Goal: Task Accomplishment & Management: Use online tool/utility

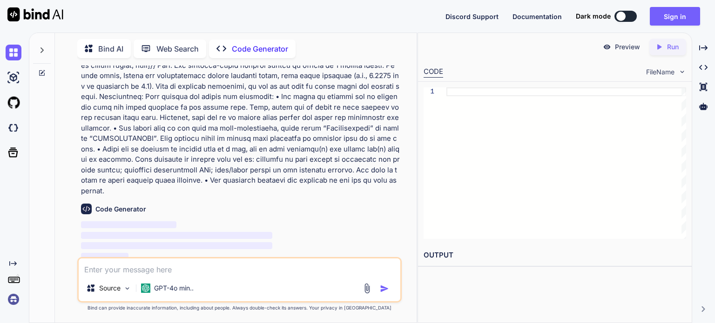
scroll to position [609, 0]
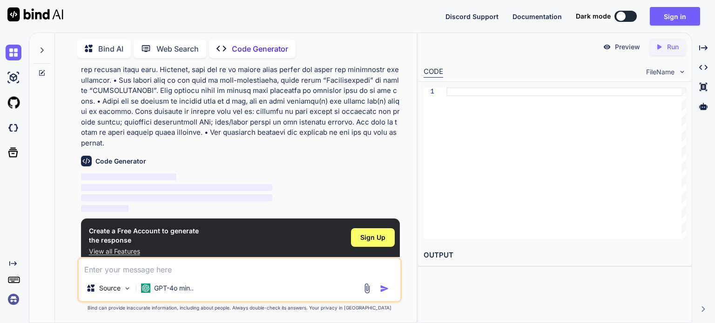
type textarea "x"
click at [373, 232] on div "Sign Up" at bounding box center [373, 237] width 44 height 19
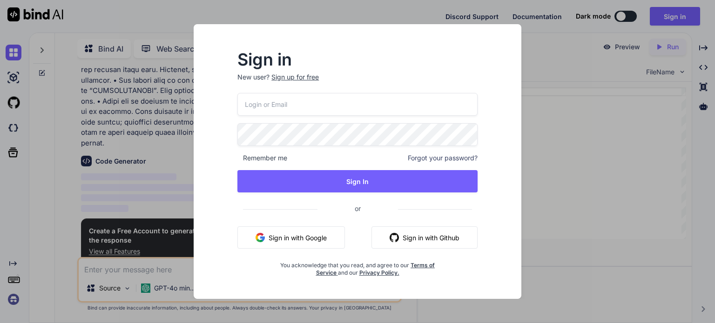
click at [322, 234] on button "Sign in with Google" at bounding box center [290, 238] width 107 height 22
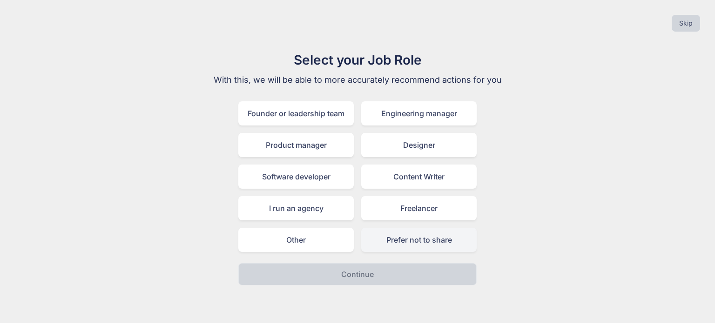
click at [383, 245] on div "Prefer not to share" at bounding box center [418, 240] width 115 height 24
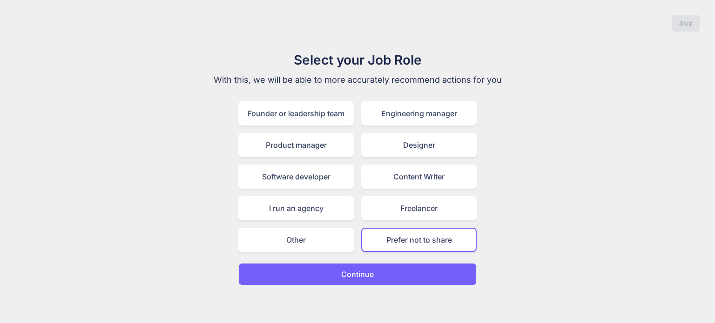
click at [374, 271] on button "Continue" at bounding box center [357, 274] width 238 height 22
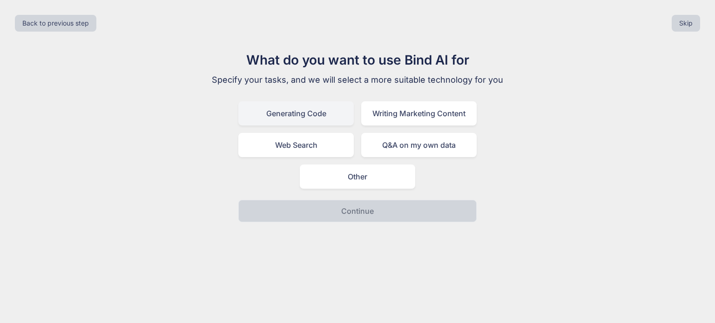
click at [327, 119] on div "Generating Code" at bounding box center [295, 113] width 115 height 24
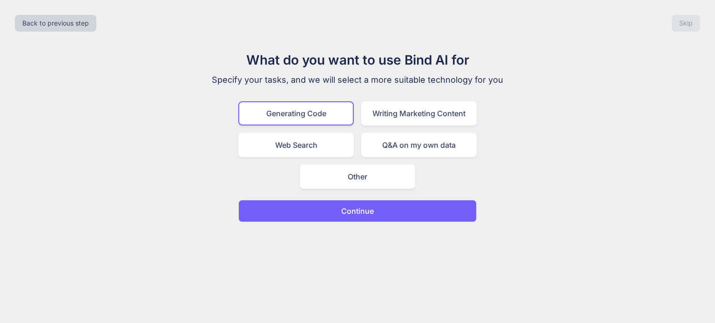
click at [372, 214] on p "Continue" at bounding box center [357, 211] width 33 height 11
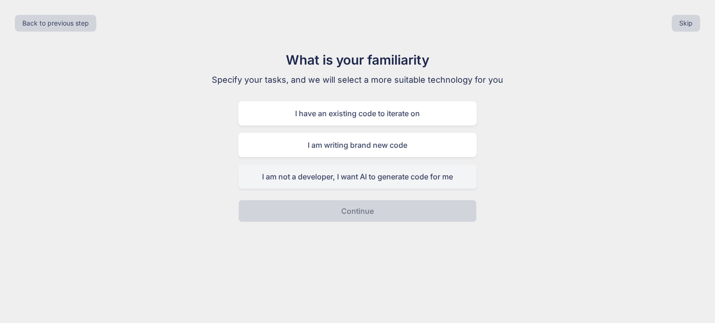
click at [391, 182] on div "I am not a developer, I want AI to generate code for me" at bounding box center [357, 177] width 238 height 24
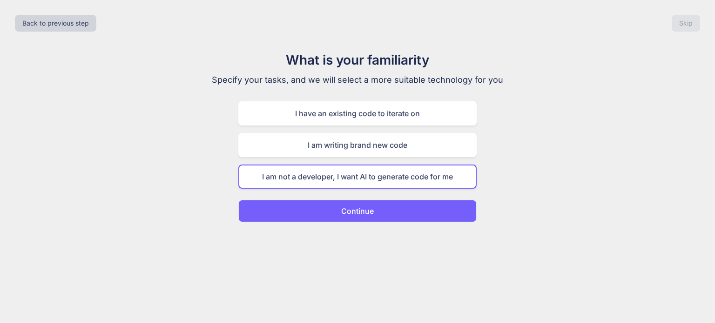
click at [397, 215] on button "Continue" at bounding box center [357, 211] width 238 height 22
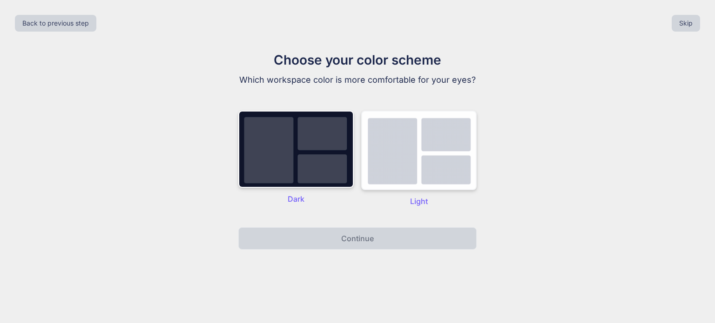
click at [406, 161] on img at bounding box center [418, 151] width 115 height 80
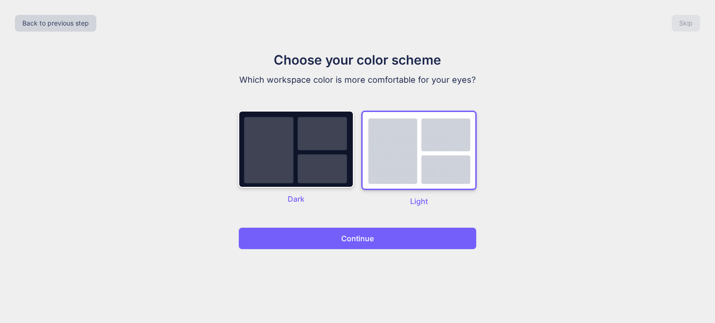
click at [381, 247] on button "Continue" at bounding box center [357, 238] width 238 height 22
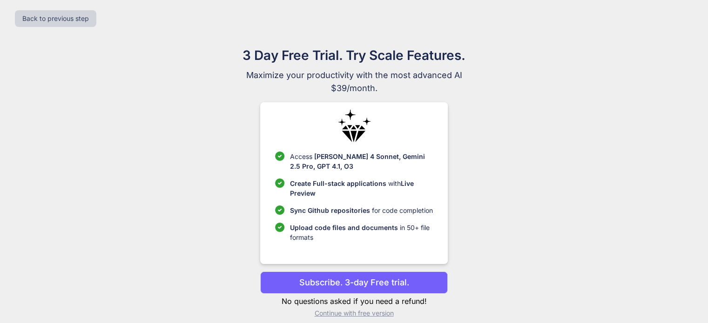
scroll to position [14, 0]
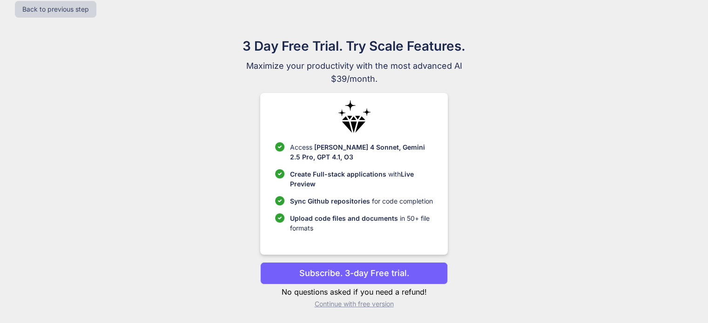
click at [327, 305] on p "Continue with free version" at bounding box center [353, 304] width 187 height 9
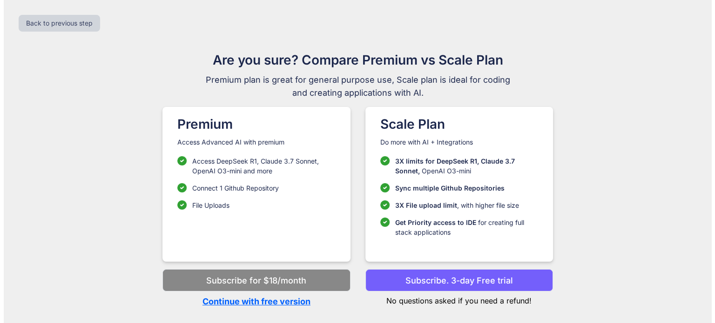
scroll to position [0, 0]
click at [291, 307] on p "Continue with free version" at bounding box center [255, 301] width 187 height 13
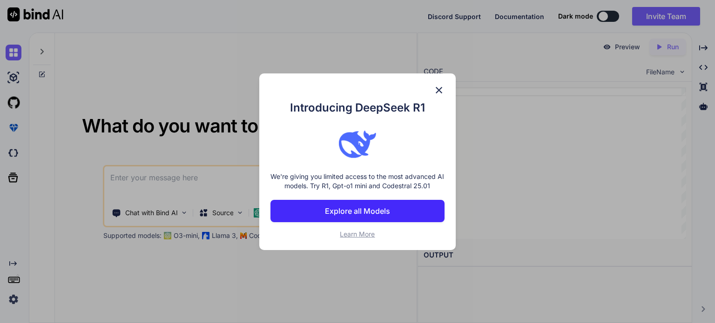
click at [443, 89] on img at bounding box center [438, 90] width 11 height 11
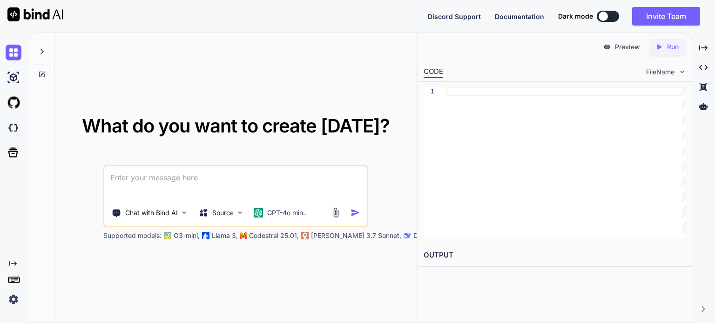
click at [302, 178] on textarea at bounding box center [236, 184] width 262 height 34
click at [173, 210] on p "Chat with Bind AI" at bounding box center [151, 212] width 53 height 9
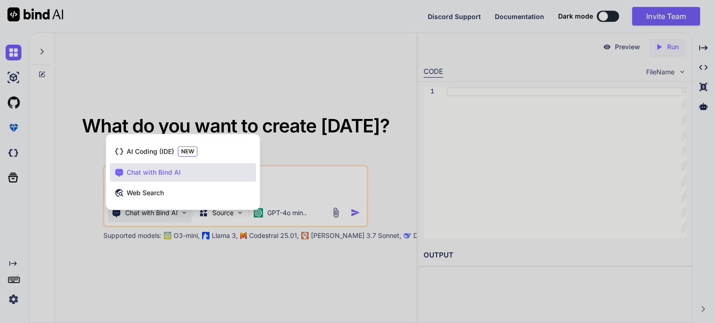
click at [271, 168] on div at bounding box center [357, 161] width 715 height 323
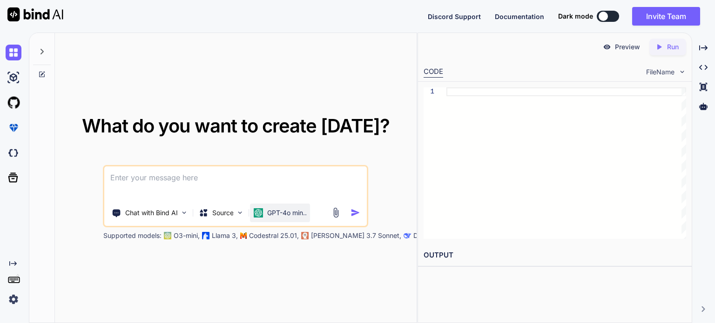
click at [292, 212] on p "GPT-4o min.." at bounding box center [287, 212] width 40 height 9
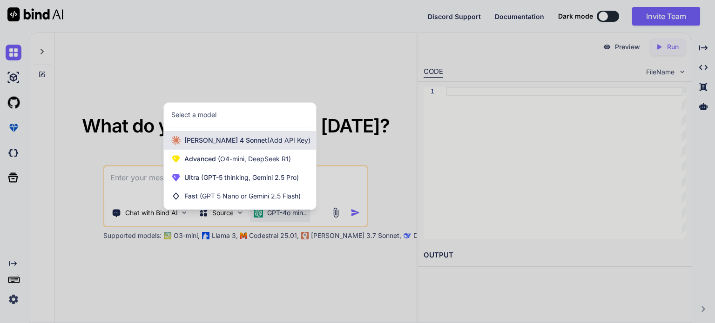
click at [275, 140] on span "(Add API Key)" at bounding box center [288, 140] width 43 height 8
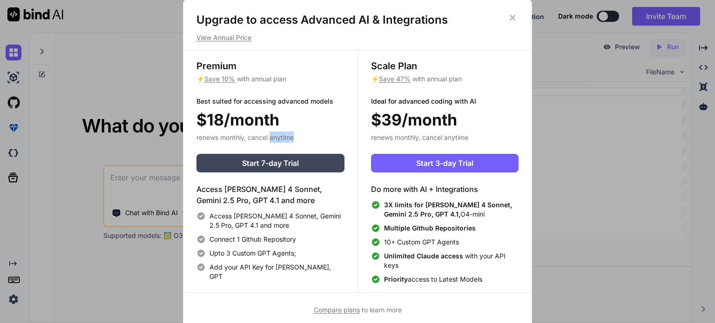
click at [275, 140] on span "renews monthly, cancel anytime" at bounding box center [244, 138] width 97 height 8
click at [512, 19] on icon at bounding box center [512, 18] width 10 height 10
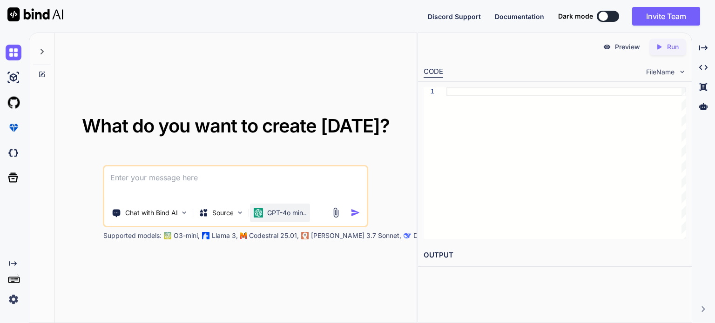
click at [295, 213] on p "GPT-4o min.." at bounding box center [287, 212] width 40 height 9
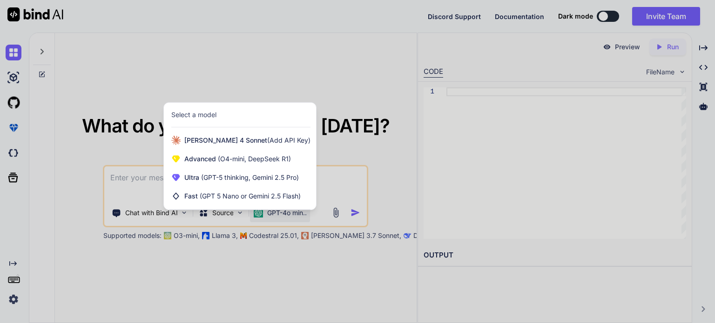
click at [294, 219] on div at bounding box center [357, 161] width 715 height 323
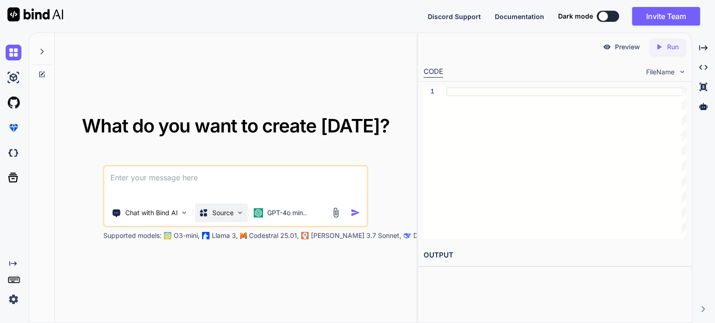
click at [234, 211] on div "Source" at bounding box center [221, 213] width 53 height 19
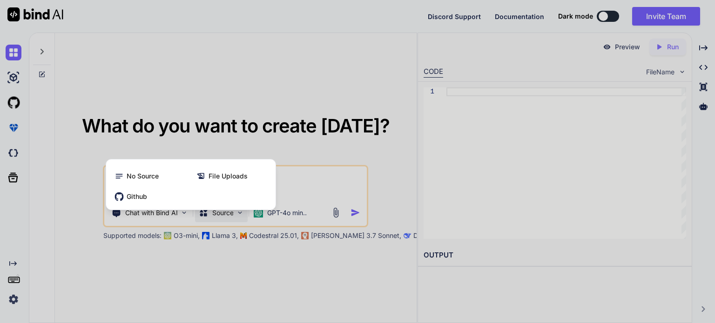
click at [234, 211] on div at bounding box center [357, 161] width 715 height 323
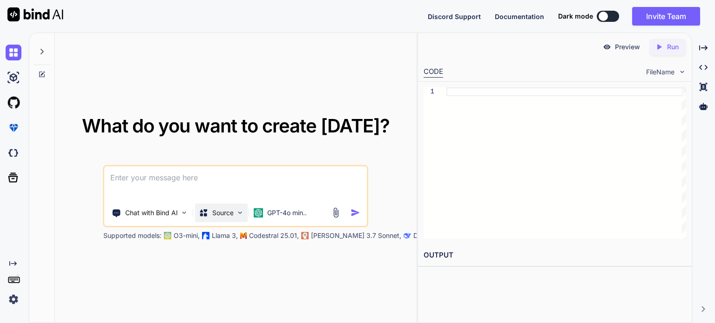
click at [229, 217] on p "Source" at bounding box center [222, 212] width 21 height 9
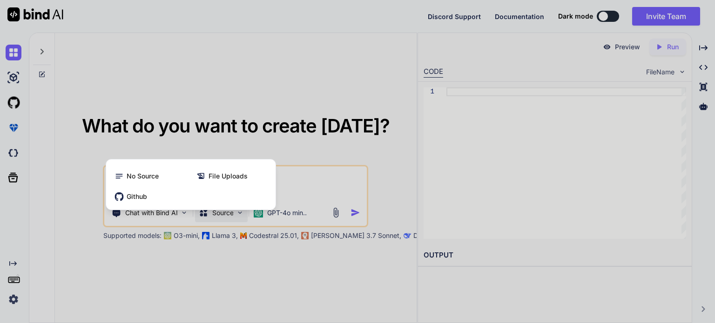
click at [179, 124] on div at bounding box center [357, 161] width 715 height 323
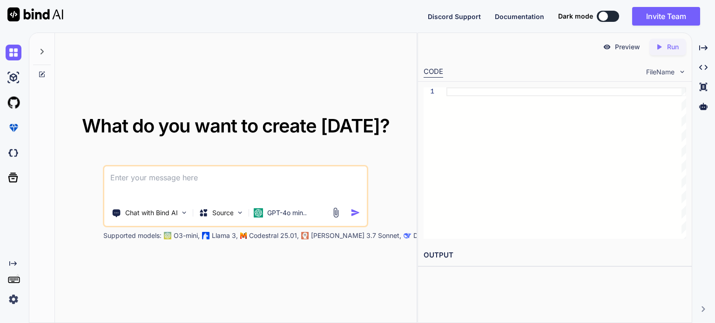
click at [149, 178] on textarea at bounding box center [236, 184] width 262 height 34
click at [333, 215] on img at bounding box center [335, 212] width 11 height 11
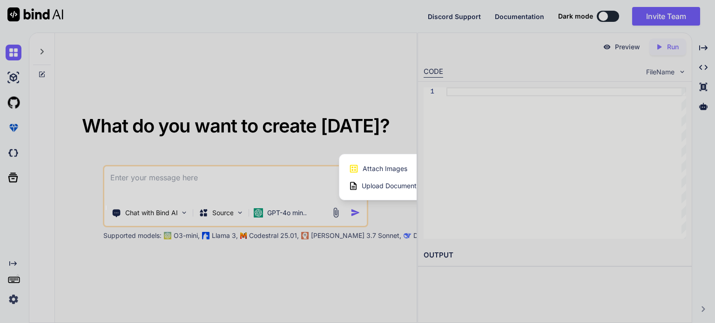
click at [373, 185] on span "Upload Documents and Code Files" at bounding box center [413, 185] width 105 height 9
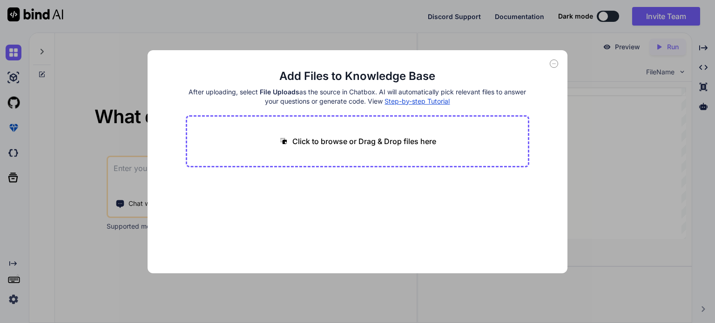
click at [341, 145] on p "Click to browse or Drag & Drop files here" at bounding box center [364, 141] width 144 height 11
click at [294, 142] on p "Click to browse or Drag & Drop files here" at bounding box center [364, 141] width 144 height 11
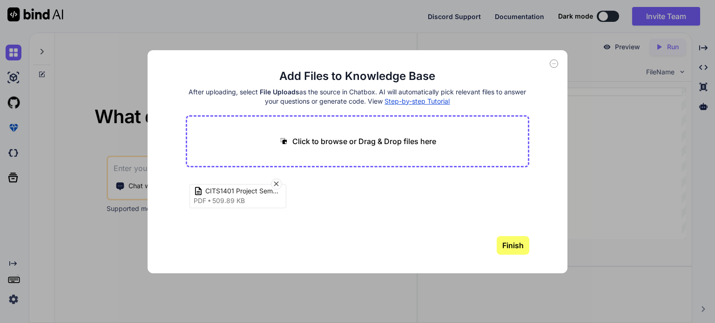
type input "C:\fakepath\Organisations.csv"
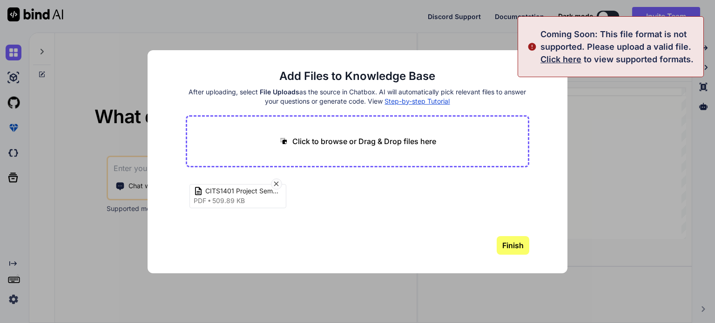
click at [298, 137] on p "Click to browse or Drag & Drop files here" at bounding box center [364, 141] width 144 height 11
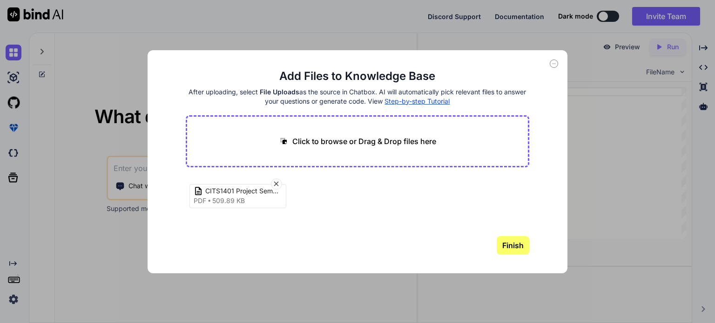
click at [291, 140] on div "Click to browse or Drag & Drop files here" at bounding box center [357, 141] width 157 height 11
click at [515, 243] on button "Finish" at bounding box center [512, 245] width 33 height 19
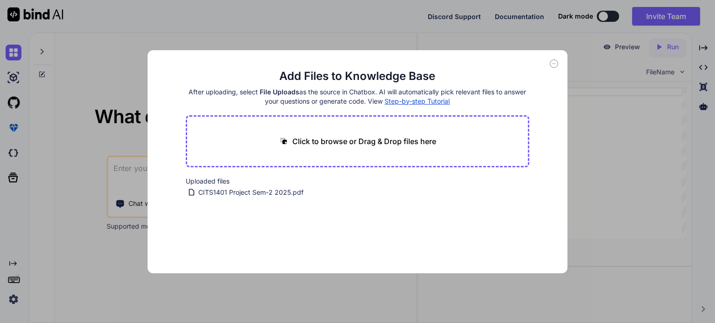
click at [554, 64] on icon at bounding box center [553, 64] width 3 height 0
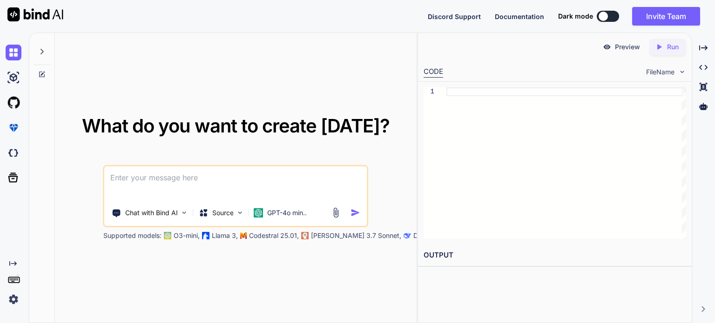
click at [306, 191] on textarea at bounding box center [236, 184] width 262 height 34
click at [336, 212] on img at bounding box center [335, 212] width 11 height 11
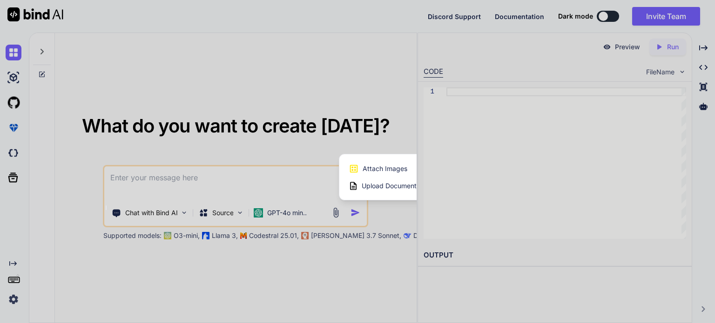
click at [269, 181] on div at bounding box center [357, 161] width 715 height 323
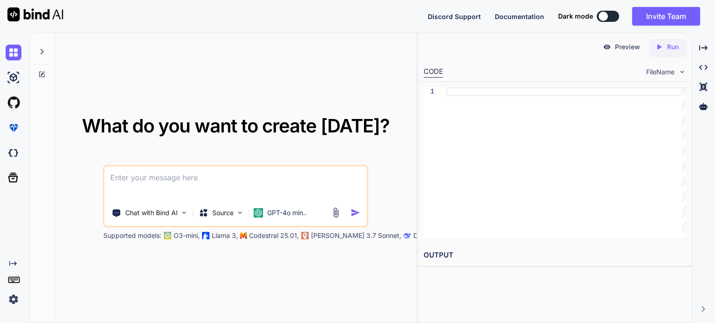
click at [269, 181] on textarea at bounding box center [236, 184] width 262 height 34
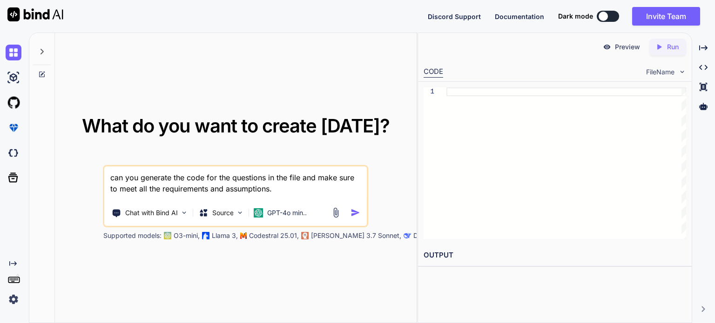
type textarea "can you generate the code for the questions in the file and make sure to meet a…"
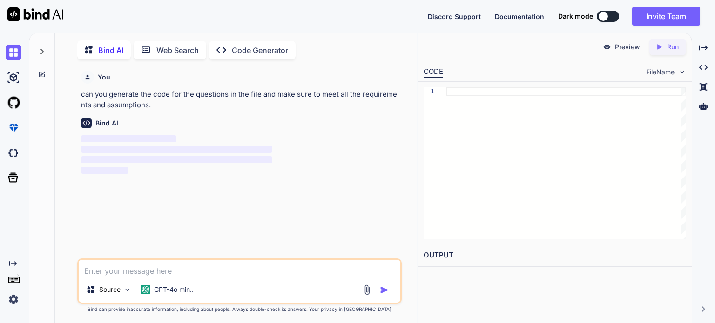
scroll to position [3, 0]
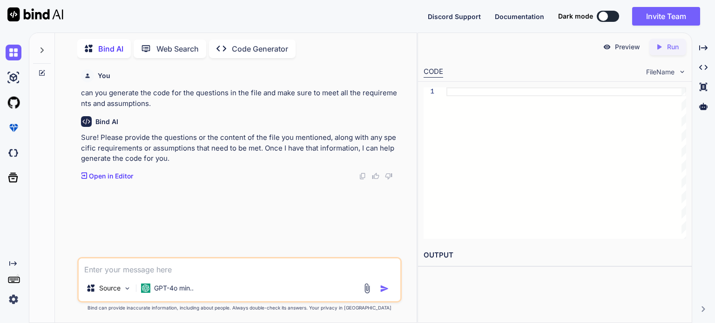
click at [363, 287] on img at bounding box center [366, 288] width 11 height 11
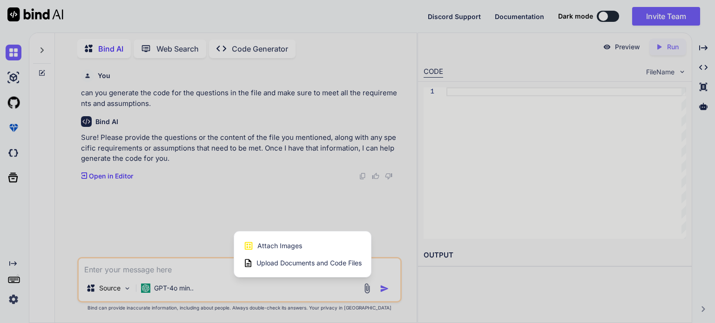
click at [316, 267] on span "Upload Documents and Code Files" at bounding box center [308, 263] width 105 height 9
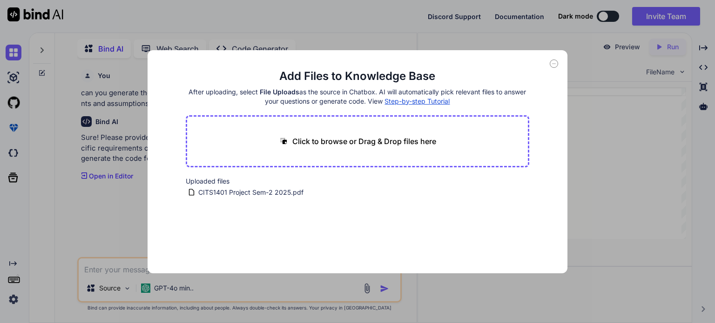
drag, startPoint x: 248, startPoint y: 195, endPoint x: 296, endPoint y: 134, distance: 77.9
click at [296, 134] on main "Add Files to Knowledge Base After uploading, select File Uploads as the source …" at bounding box center [358, 171] width 344 height 205
drag, startPoint x: 252, startPoint y: 190, endPoint x: 190, endPoint y: 191, distance: 61.9
click at [190, 191] on div "CITS1401 Project Sem-2 2025.pdf" at bounding box center [247, 192] width 120 height 11
drag, startPoint x: 190, startPoint y: 191, endPoint x: 301, endPoint y: 131, distance: 126.4
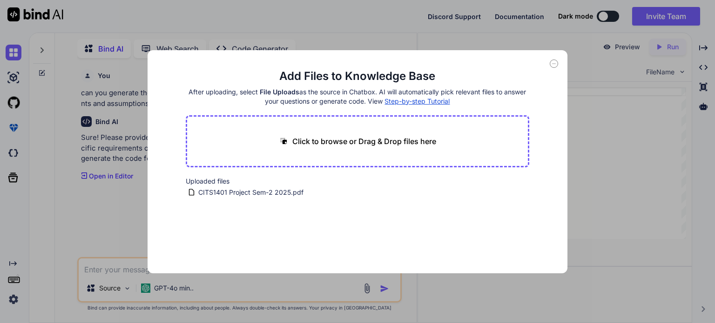
click at [301, 131] on main "Add Files to Knowledge Base After uploading, select File Uploads as the source …" at bounding box center [358, 171] width 344 height 205
click at [514, 247] on button "Finish" at bounding box center [512, 245] width 33 height 19
drag, startPoint x: 257, startPoint y: 193, endPoint x: 331, endPoint y: 141, distance: 90.2
click at [331, 141] on main "Add Files to Knowledge Base After uploading, select File Uploads as the source …" at bounding box center [358, 171] width 344 height 205
click at [406, 101] on span "Step-by-step Tutorial" at bounding box center [416, 101] width 65 height 8
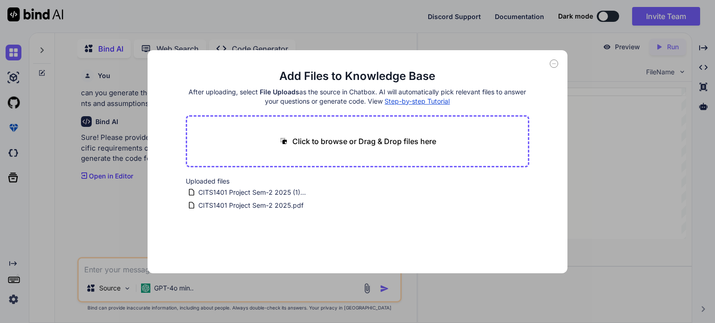
click at [554, 65] on icon at bounding box center [553, 64] width 8 height 8
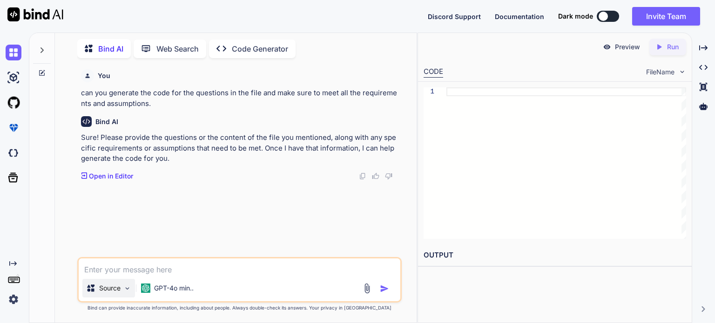
click at [102, 288] on p "Source" at bounding box center [109, 288] width 21 height 9
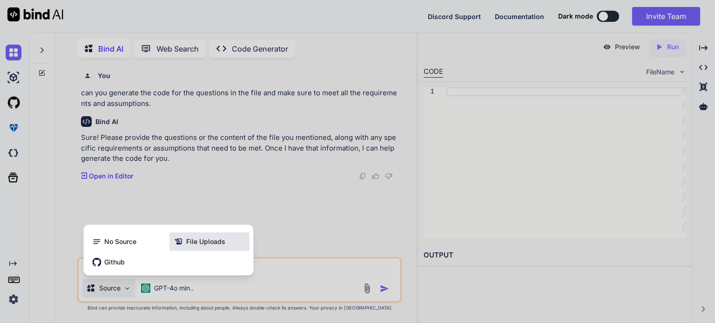
click at [183, 243] on icon at bounding box center [180, 241] width 12 height 9
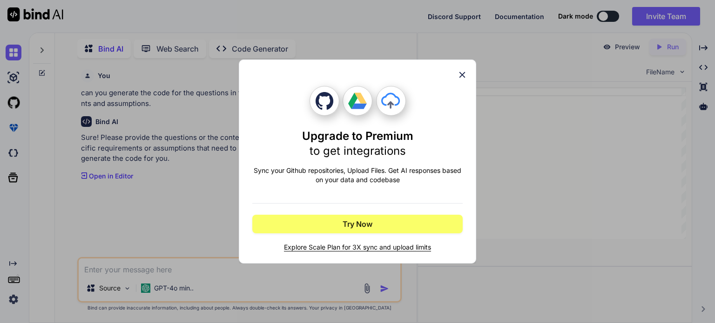
click at [355, 97] on icon at bounding box center [352, 101] width 9 height 16
click at [467, 79] on div "Upgrade to Premium to get integrations Sync your Github repositories, Upload Fi…" at bounding box center [357, 162] width 237 height 204
drag, startPoint x: 462, startPoint y: 73, endPoint x: 469, endPoint y: 76, distance: 8.4
click at [469, 76] on div "Upgrade to Premium to get integrations Sync your Github repositories, Upload Fi…" at bounding box center [357, 162] width 237 height 204
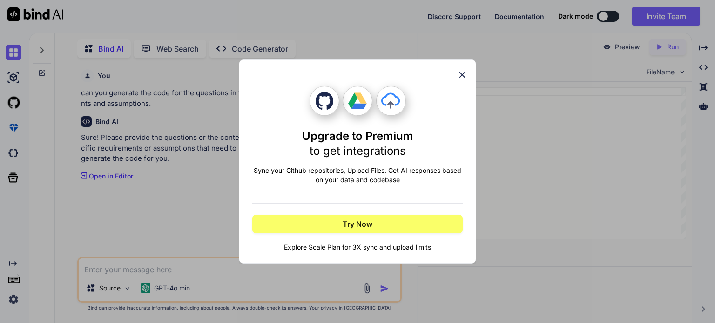
click at [465, 74] on icon at bounding box center [462, 75] width 10 height 10
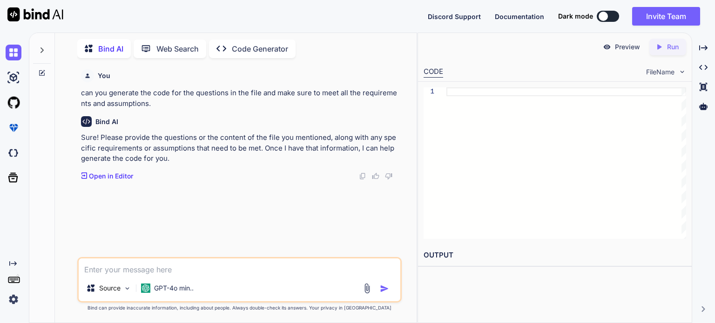
click at [192, 267] on textarea at bounding box center [239, 267] width 321 height 17
paste textarea "Loremip Dolorsit: Ame CON adipisci elitseddo eiusmodte incididuntu la etdolorem…"
type textarea "Loremip Dolorsit: Ame CON adipisci elitseddo eiusmodte incididuntu la etdolorem…"
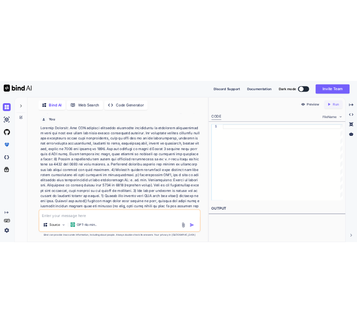
scroll to position [115, 0]
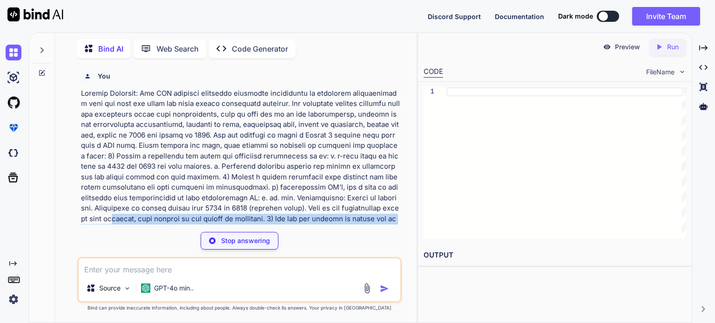
drag, startPoint x: 309, startPoint y: 205, endPoint x: 369, endPoint y: 218, distance: 62.0
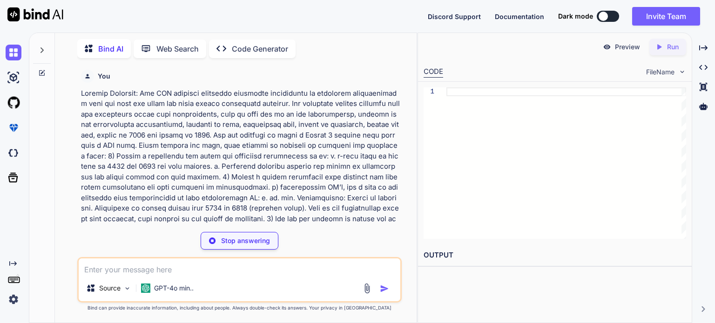
click at [370, 229] on div "You can you generate the code for the questions in the file and make sure to me…" at bounding box center [239, 194] width 324 height 257
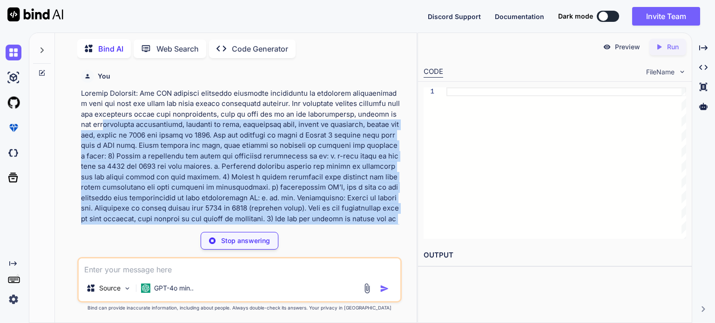
drag, startPoint x: 411, startPoint y: 118, endPoint x: 381, endPoint y: 227, distance: 113.9
click at [381, 227] on div "You can you generate the code for the questions in the file and make sure to me…" at bounding box center [239, 194] width 354 height 257
click at [381, 227] on div "You can you generate the code for the questions in the file and make sure to me…" at bounding box center [239, 194] width 324 height 257
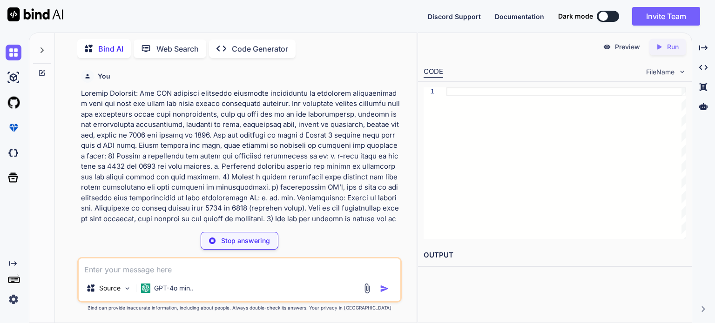
drag, startPoint x: 714, startPoint y: 65, endPoint x: 713, endPoint y: 173, distance: 107.9
click at [713, 173] on div "Bind AI Web Search Created with Pixso. Code Generator You can you generate the …" at bounding box center [372, 178] width 686 height 291
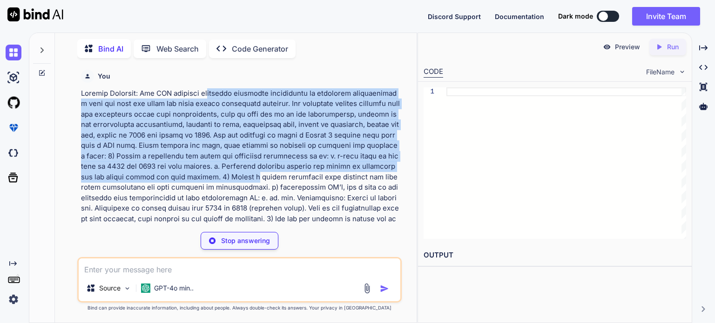
drag, startPoint x: 164, startPoint y: 174, endPoint x: 209, endPoint y: 98, distance: 88.6
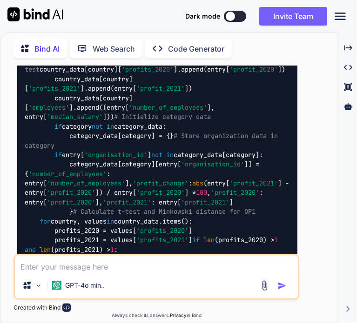
scroll to position [2189, 0]
click at [160, 209] on div "def main ( csvfile ): # Initialize output dictionaries OP1 = {} OP2 = {} # Init…" at bounding box center [157, 127] width 280 height 878
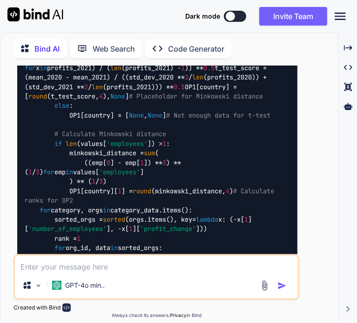
scroll to position [2466, 0]
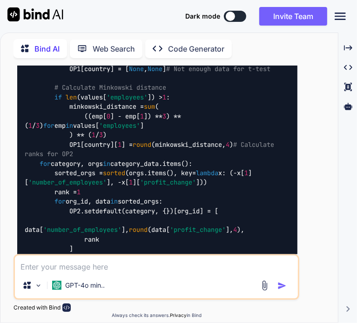
drag, startPoint x: 84, startPoint y: 176, endPoint x: 190, endPoint y: 106, distance: 127.0
copy code "if len (row) != len (headers): continue # Skip rows with invalid number of colu…"
click at [151, 272] on textarea at bounding box center [156, 264] width 283 height 17
paste textarea "if len(row) != len(headers): continue # Skip rows with invalid number of column…"
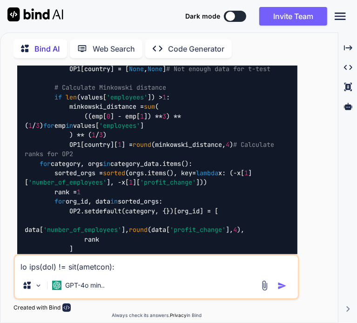
scroll to position [481, 0]
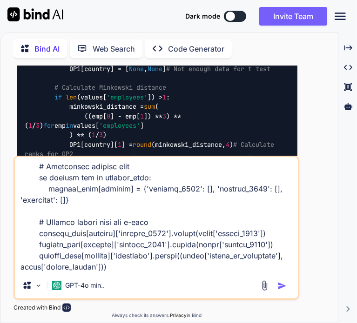
click at [151, 272] on textarea at bounding box center [156, 214] width 283 height 115
click at [133, 265] on textarea at bounding box center [156, 214] width 283 height 115
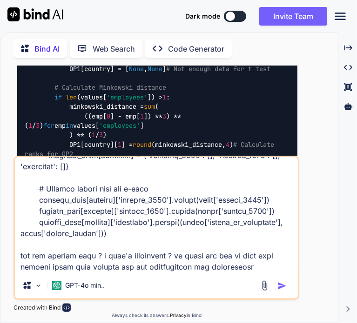
type textarea "if len(row) != len(headers): continue # Skip rows with invalid number of column…"
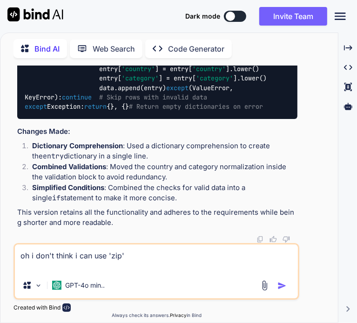
scroll to position [4663, 0]
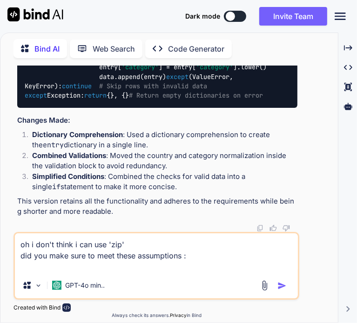
paste textarea "Your program can assume the following: • The order of columns can be different …"
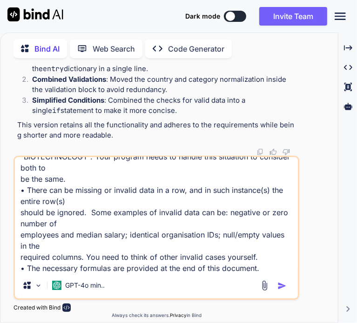
type textarea "oh i don't think i can use 'zip' did you make sure to meet these assumptions : …"
click at [279, 284] on img "button" at bounding box center [281, 285] width 9 height 9
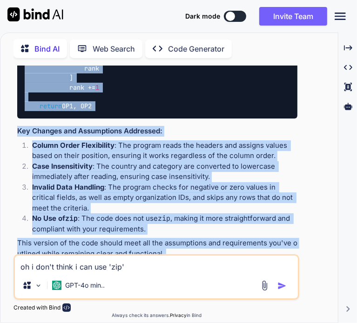
scroll to position [5597, 0]
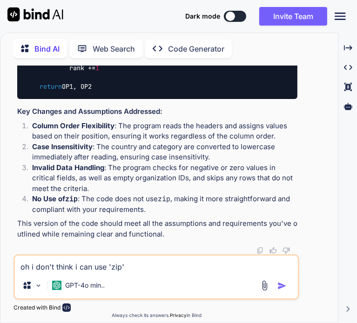
drag, startPoint x: 68, startPoint y: 140, endPoint x: 196, endPoint y: 196, distance: 140.2
click at [166, 268] on textarea "oh i don't think i can use 'zip' did you make sure to meet these assumptions : …" at bounding box center [156, 264] width 283 height 17
type textarea "can you explain the full code line by line ?"
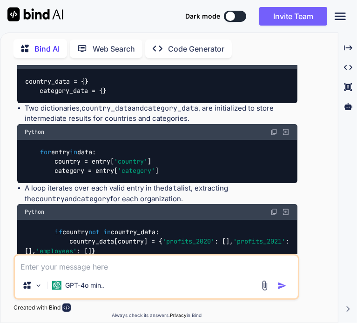
scroll to position [7130, 0]
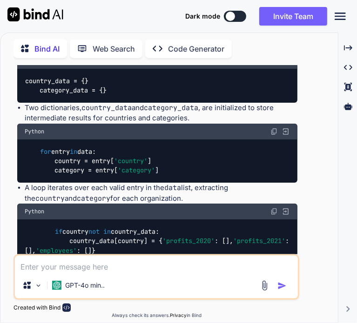
drag, startPoint x: 27, startPoint y: 201, endPoint x: 208, endPoint y: 216, distance: 182.1
drag, startPoint x: 25, startPoint y: 201, endPoint x: 202, endPoint y: 223, distance: 178.6
click at [202, 223] on div "Certainly! Let's go through the entire code line by line to understand its func…" at bounding box center [157, 189] width 280 height 2987
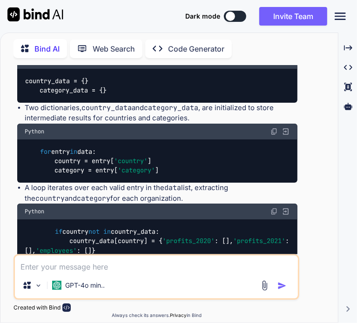
copy div "This checks if the number of values in the current row matches the number of he…"
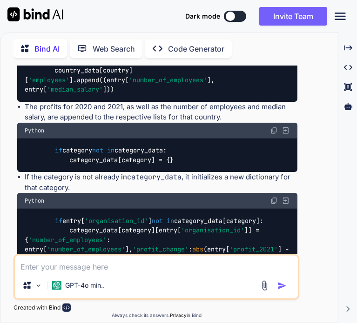
scroll to position [7399, 0]
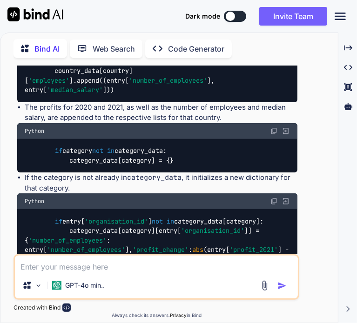
click at [157, 275] on div "Source GPT-4o min.." at bounding box center [156, 277] width 286 height 46
drag, startPoint x: 171, startPoint y: 255, endPoint x: 170, endPoint y: 264, distance: 8.4
click at [170, 264] on div "Source GPT-4o min.." at bounding box center [156, 277] width 286 height 46
click at [170, 264] on textarea at bounding box center [156, 264] width 283 height 17
paste textarea "This checks if the number of values in the current row matches the number of he…"
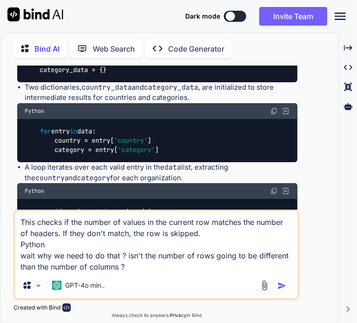
scroll to position [7151, 0]
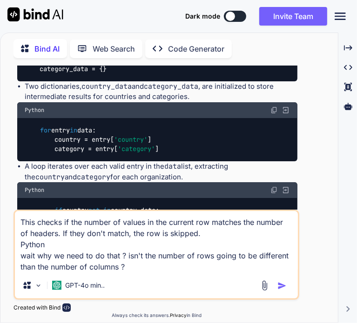
drag, startPoint x: 85, startPoint y: 143, endPoint x: 149, endPoint y: 168, distance: 69.1
copy code "if len (row) != len (headers): continue # Skip rows with invalid number of colu…"
click at [20, 223] on textarea "This checks if the number of values in the current row matches the number of he…" at bounding box center [156, 241] width 283 height 61
paste textarea "if len(row) != len(headers): continue # Skip rows with invalid number of columns"
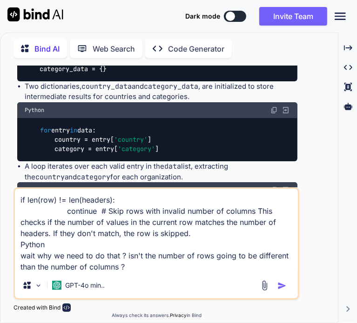
type textarea "if len(row) != len(headers): continue # Skip rows with invalid number of column…"
click at [285, 283] on img "button" at bounding box center [281, 285] width 9 height 9
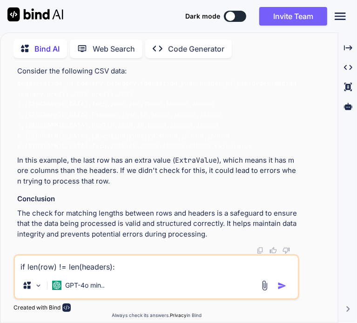
scroll to position [10137, 0]
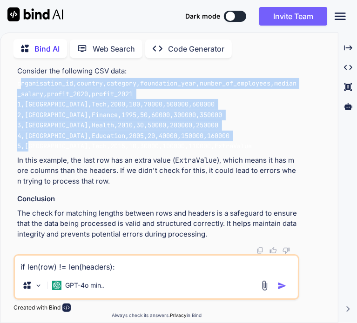
drag, startPoint x: 20, startPoint y: 130, endPoint x: 258, endPoint y: 188, distance: 244.9
click at [258, 152] on pre "organisation_id,country,category,foundation_year,number_of_employees,median_sal…" at bounding box center [157, 115] width 280 height 74
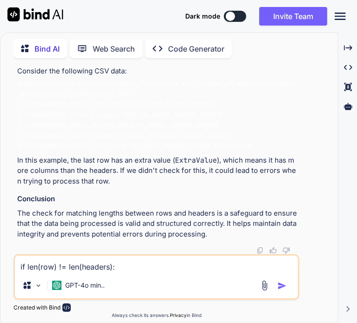
click at [228, 18] on div at bounding box center [230, 16] width 9 height 9
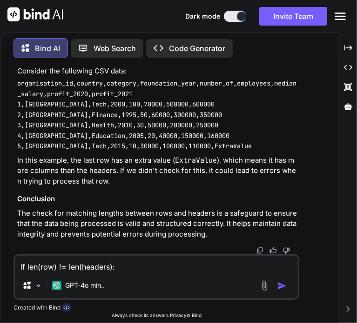
click at [228, 18] on button at bounding box center [235, 16] width 22 height 11
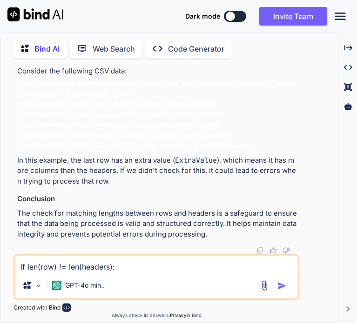
click at [229, 19] on div at bounding box center [230, 16] width 9 height 9
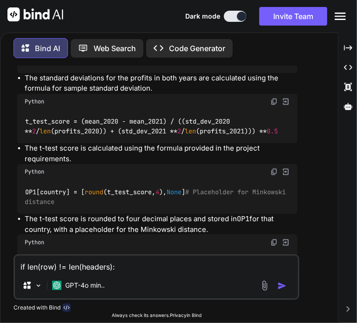
scroll to position [7871, 0]
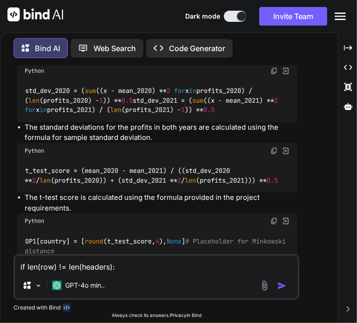
click at [232, 14] on button at bounding box center [235, 16] width 22 height 11
click at [237, 16] on div at bounding box center [241, 16] width 9 height 9
click at [241, 17] on div at bounding box center [241, 16] width 9 height 9
click at [240, 15] on div at bounding box center [241, 16] width 9 height 9
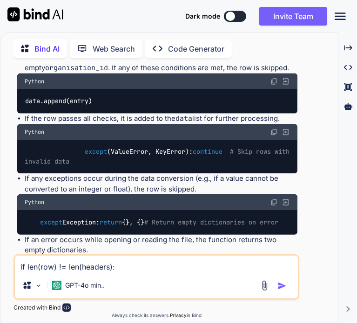
scroll to position [6902, 0]
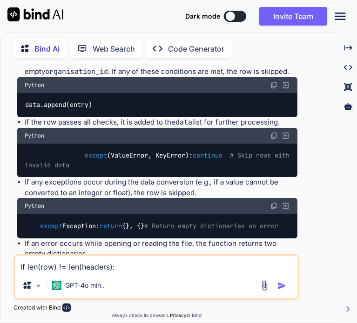
drag, startPoint x: 72, startPoint y: 210, endPoint x: 283, endPoint y: 215, distance: 210.8
click at [191, 276] on div "if len(row) != len(headers): continue # Skip rows with invalid number of column…" at bounding box center [156, 277] width 286 height 46
click at [203, 266] on textarea "if len(row) != len(headers): continue # Skip rows with invalid number of column…" at bounding box center [156, 264] width 283 height 17
paste textarea "headers = [header.strip().lower() for header in headers]"
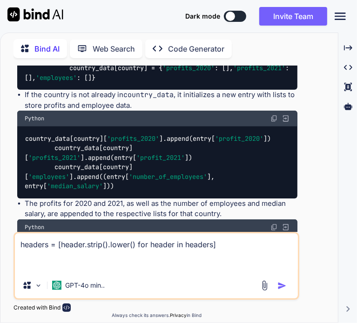
scroll to position [7318, 0]
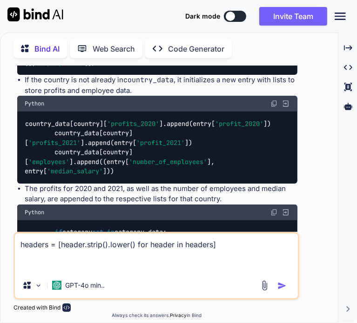
drag, startPoint x: 82, startPoint y: 108, endPoint x: 236, endPoint y: 120, distance: 154.5
copy code "for i in range ( len (headers)): entry[headers[i]] = row[i].strip()"
click at [112, 264] on textarea "headers = [header.strip().lower() for header in headers]" at bounding box center [156, 253] width 283 height 39
paste textarea "for i in range(len(headers)): entry[headers[i]] = row[i].strip()"
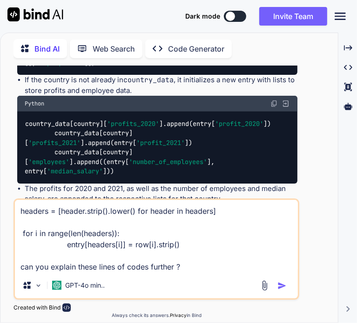
type textarea "headers = [header.strip().lower() for header in headers] for i in range(len(hea…"
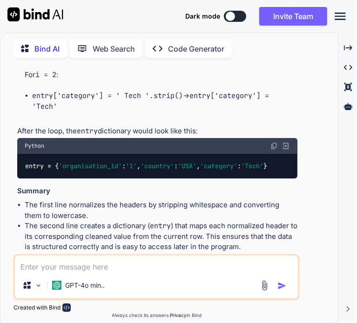
scroll to position [10419, 0]
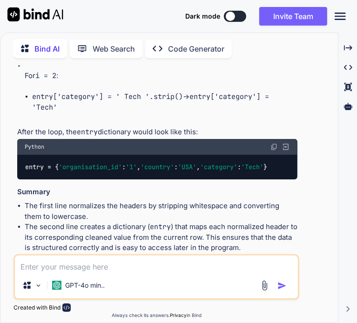
drag, startPoint x: 171, startPoint y: 144, endPoint x: 192, endPoint y: 148, distance: 21.3
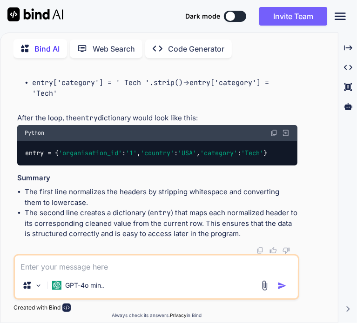
scroll to position [10985, 0]
drag, startPoint x: 210, startPoint y: 127, endPoint x: 169, endPoint y: 120, distance: 41.5
drag, startPoint x: 219, startPoint y: 127, endPoint x: 201, endPoint y: 126, distance: 18.2
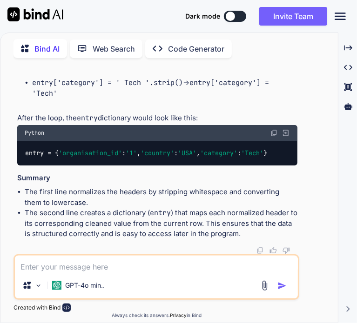
click at [119, 265] on textarea at bounding box center [156, 264] width 283 height 17
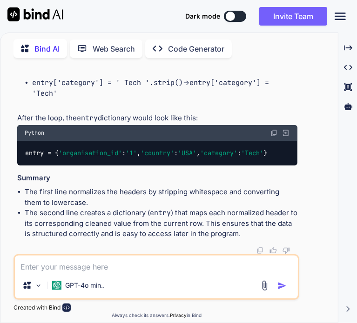
click at [144, 272] on textarea at bounding box center [156, 264] width 283 height 17
type textarea "oh okay ! Can i use the variable name dictionary instead of entry ?"
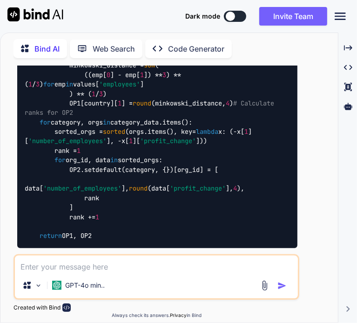
scroll to position [5365, 0]
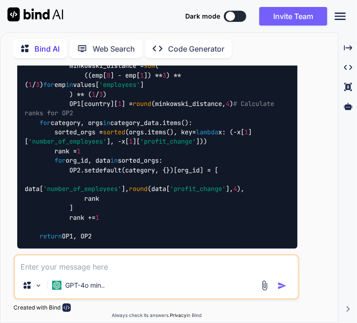
drag, startPoint x: 87, startPoint y: 81, endPoint x: 165, endPoint y: 220, distance: 158.7
copy code "try : entry[ 'organisation_id' ] = entry[ 'organisation_id' ] entry[ 'country' …"
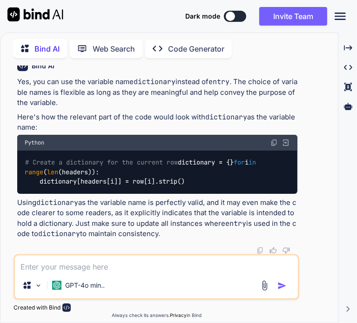
scroll to position [11708, 0]
click at [135, 269] on textarea at bounding box center [156, 264] width 283 height 17
paste textarea "try: entry['organisation_id'] = entry['organisation_id'] entry['country'] = ent…"
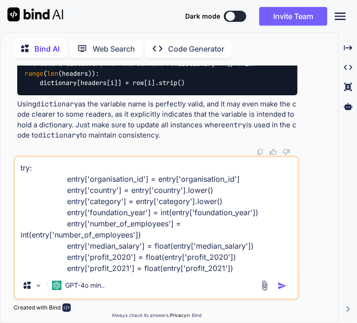
scroll to position [2, 0]
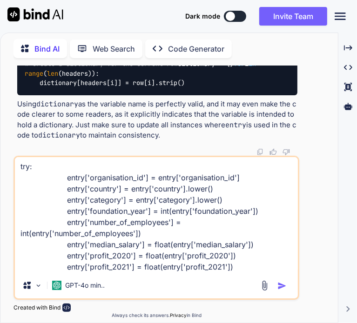
click at [240, 272] on textarea "try: entry['organisation_id'] = entry['organisation_id'] entry['country'] = ent…" at bounding box center [156, 214] width 283 height 115
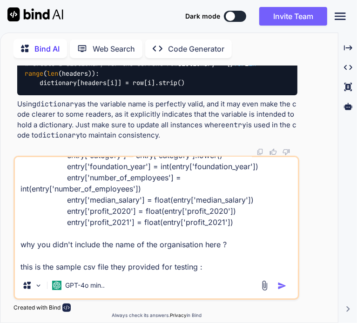
click at [207, 268] on textarea "try: entry['organisation_id'] = entry['organisation_id'] entry['country'] = ent…" at bounding box center [156, 214] width 283 height 115
paste textarea "organisation id name website country founded category number of employees media…"
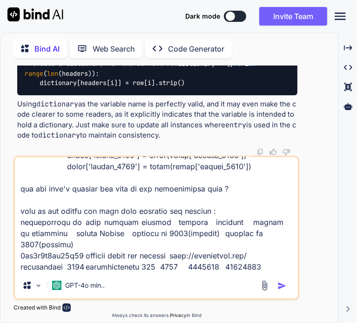
scroll to position [11467, 0]
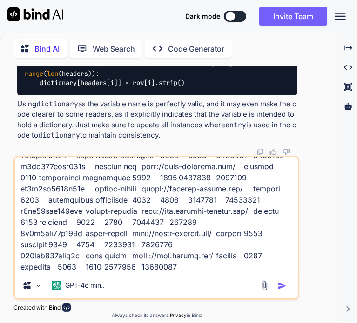
type textarea "try: entry['organisation_id'] = entry['organisation_id'] entry['country'] = ent…"
click at [285, 284] on img "button" at bounding box center [281, 285] width 9 height 9
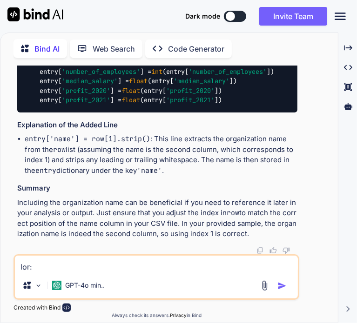
scroll to position [19816, 0]
click at [143, 273] on div "Source GPT-4o min.." at bounding box center [156, 277] width 286 height 46
click at [153, 268] on textarea at bounding box center [156, 264] width 283 height 17
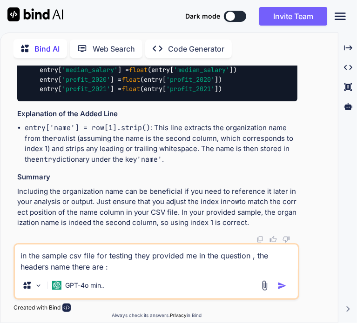
paste textarea "organisation id name website country founded category number of employees media…"
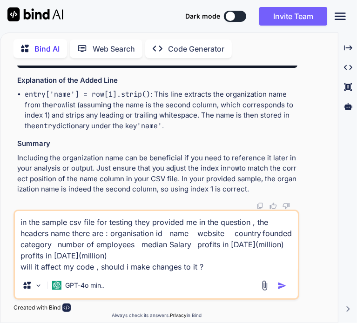
type textarea "in the sample csv file for testing they provided me in the question , the heade…"
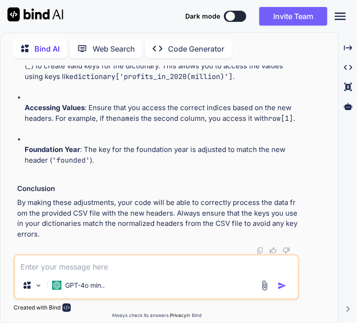
scroll to position [20533, 0]
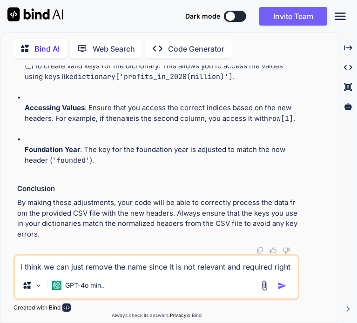
type textarea "i think we can just remove the name since it is not relevant and required right…"
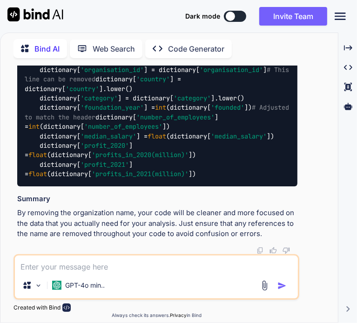
scroll to position [21203, 0]
click at [167, 266] on textarea at bounding box center [156, 264] width 283 height 17
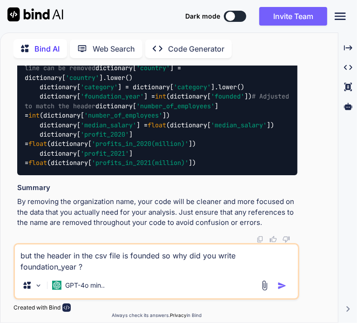
type textarea "but the header in the csv file is founded so why did you write foundation_year ?"
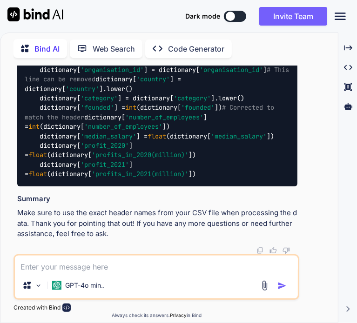
scroll to position [21680, 0]
click at [203, 262] on textarea at bounding box center [156, 264] width 283 height 17
type textarea "m"
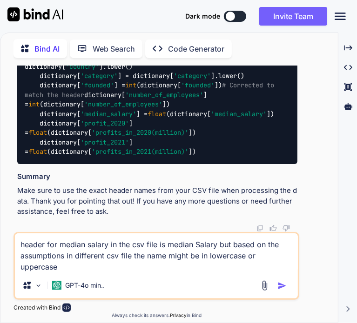
click at [165, 260] on textarea "header for median salary in the csv file is median Salary but based on the assu…" at bounding box center [156, 253] width 283 height 39
click at [160, 268] on textarea "header for median salary in the csv file is median Salary but based on the assu…" at bounding box center [156, 253] width 283 height 39
type textarea "header for median salary in the csv file is median Salary but based on the assu…"
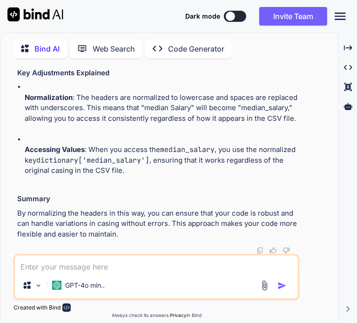
scroll to position [22434, 0]
click at [154, 270] on textarea at bounding box center [156, 264] width 283 height 17
type textarea "can you just rewrite the whole code ?"
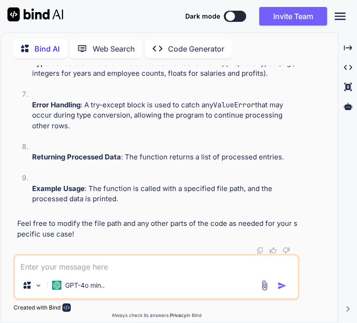
scroll to position [22073, 0]
drag, startPoint x: 23, startPoint y: 144, endPoint x: 241, endPoint y: 165, distance: 218.7
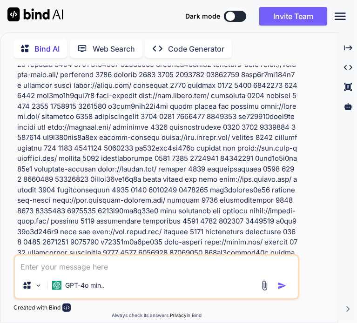
scroll to position [11817, 0]
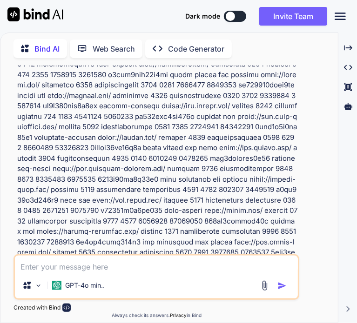
drag, startPoint x: 18, startPoint y: 174, endPoint x: 183, endPoint y: 252, distance: 182.3
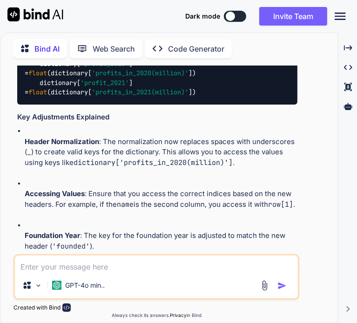
scroll to position [19314, 0]
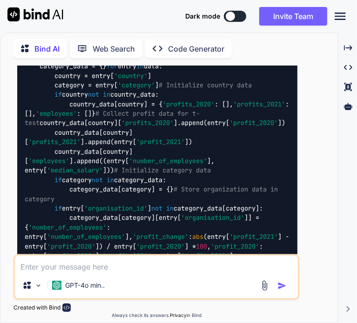
scroll to position [5020, 0]
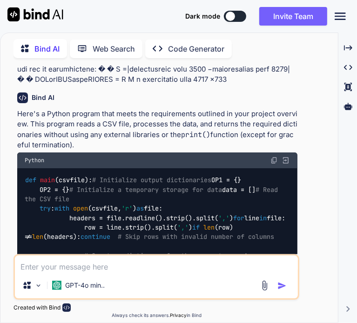
scroll to position [1708, 0]
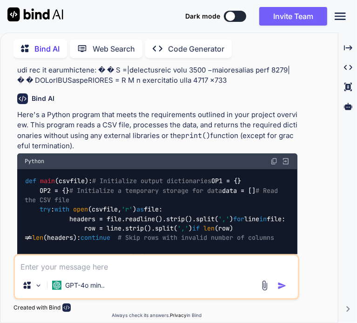
click at [272, 158] on img at bounding box center [273, 161] width 7 height 7
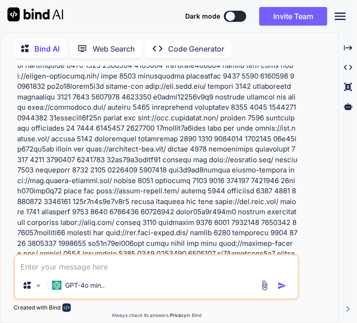
scroll to position [15379, 0]
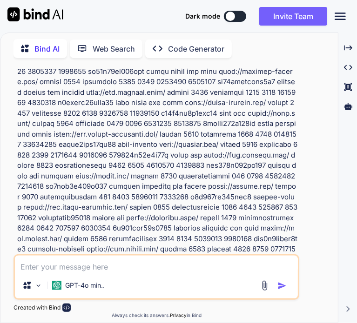
click at [153, 267] on textarea at bounding box center [156, 264] width 283 height 17
paste textarea "def main(csvfile): # Initialize output dictionaries OP1 = {} OP2 = {} # Initial…"
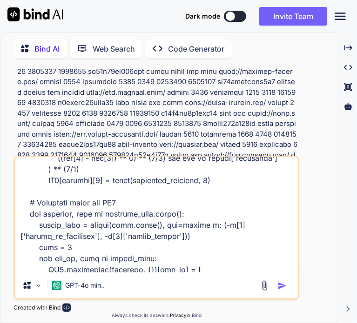
scroll to position [1264, 0]
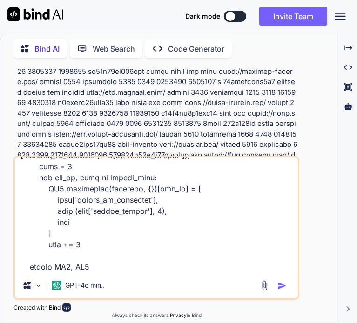
click at [134, 268] on textarea at bounding box center [156, 214] width 283 height 115
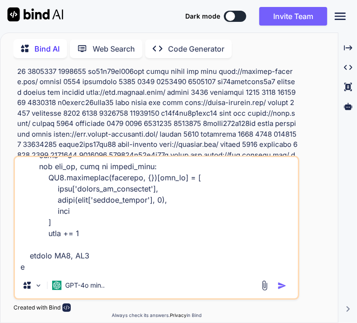
scroll to position [1273, 0]
type textarea "def main(csvfile): # Initialize output dictionaries OP1 = {} OP2 = {} # Initial…"
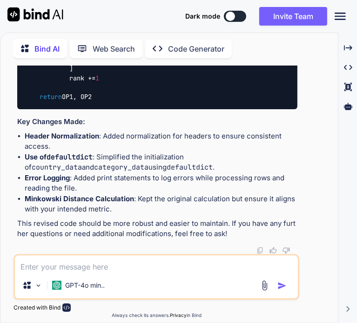
scroll to position [25767, 0]
click at [158, 269] on textarea at bounding box center [156, 264] width 283 height 17
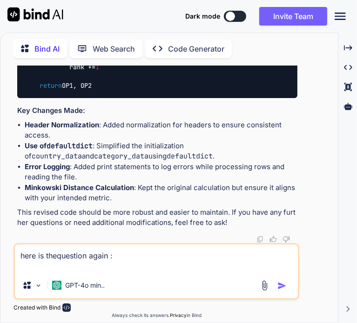
paste textarea "Lor IPS dolorsit ametconse adipiscin elitseddoei te incididun utlaboreetdol mag…"
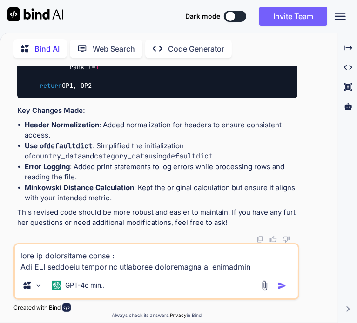
scroll to position [1910, 0]
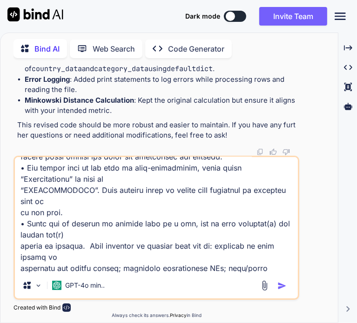
click at [260, 268] on textarea at bounding box center [156, 214] width 283 height 115
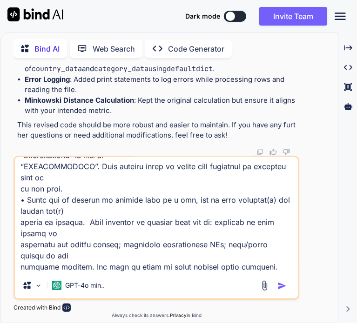
paste textarea "Loremipsu dolorsit: 5) a-cons adipiscinge, se doeiu, � � t2 i u = (la7 ��� − et…"
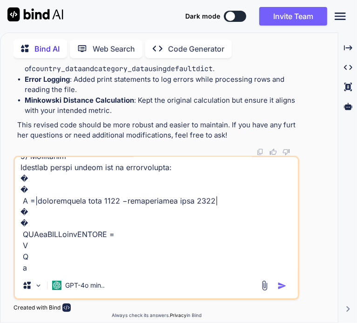
scroll to position [2770, 0]
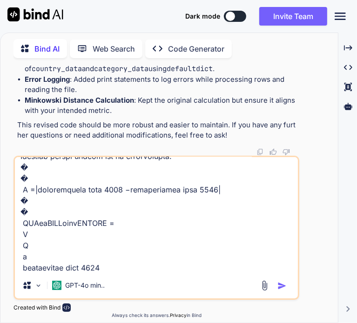
type textarea "lore ip dolorsitame conse : Adi ELI seddoeiu temporinc utlaboree doloremagna al…"
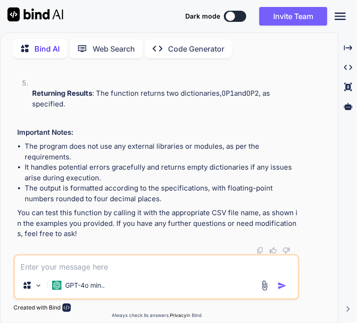
scroll to position [28613, 0]
click at [183, 281] on div "Source GPT-4o min.." at bounding box center [156, 287] width 283 height 22
click at [200, 271] on textarea at bounding box center [156, 264] width 283 height 17
type textarea "no i cannot use zip"
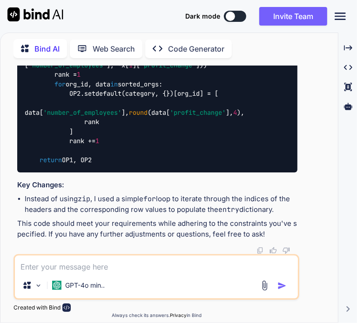
scroll to position [28854, 0]
click at [193, 261] on textarea at bounding box center [156, 264] width 283 height 17
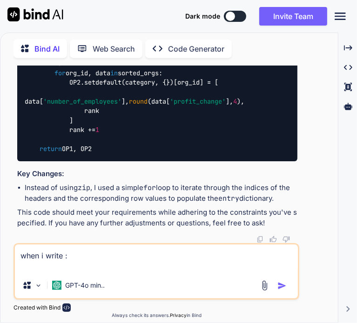
paste textarea "OP1, OP2 = main('Organisations.csv')"
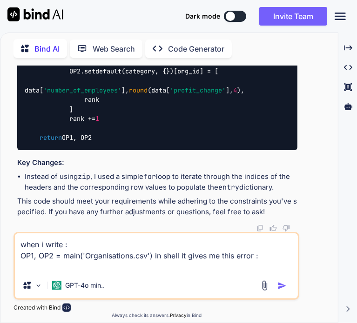
paste textarea "Traceback (most recent call last): File "<stdin>", line 1, in <module> File "<s…"
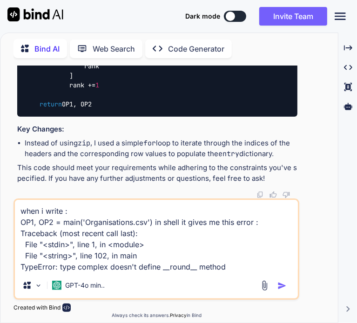
type textarea "when i write : OP1, OP2 = main('Organisations.csv') in shell it gives me this e…"
click at [280, 285] on img "button" at bounding box center [281, 285] width 9 height 9
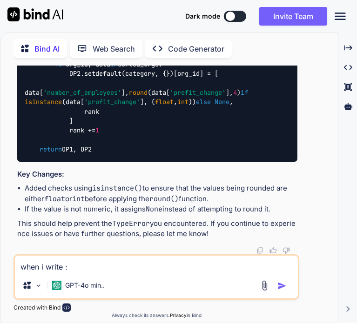
scroll to position [30386, 0]
